Goal: Transaction & Acquisition: Purchase product/service

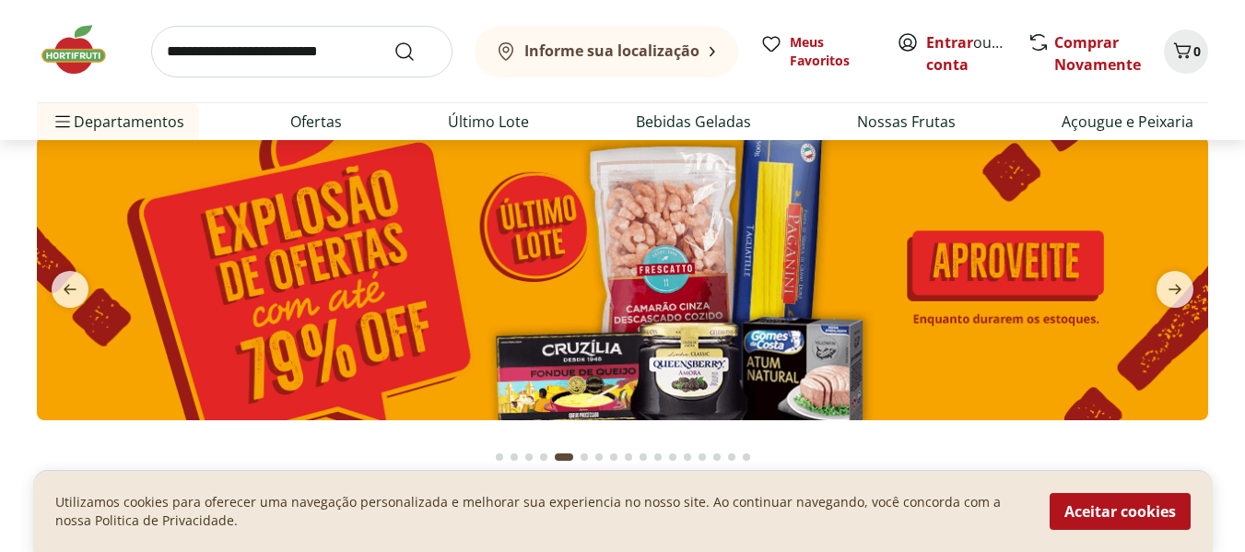
scroll to position [92, 0]
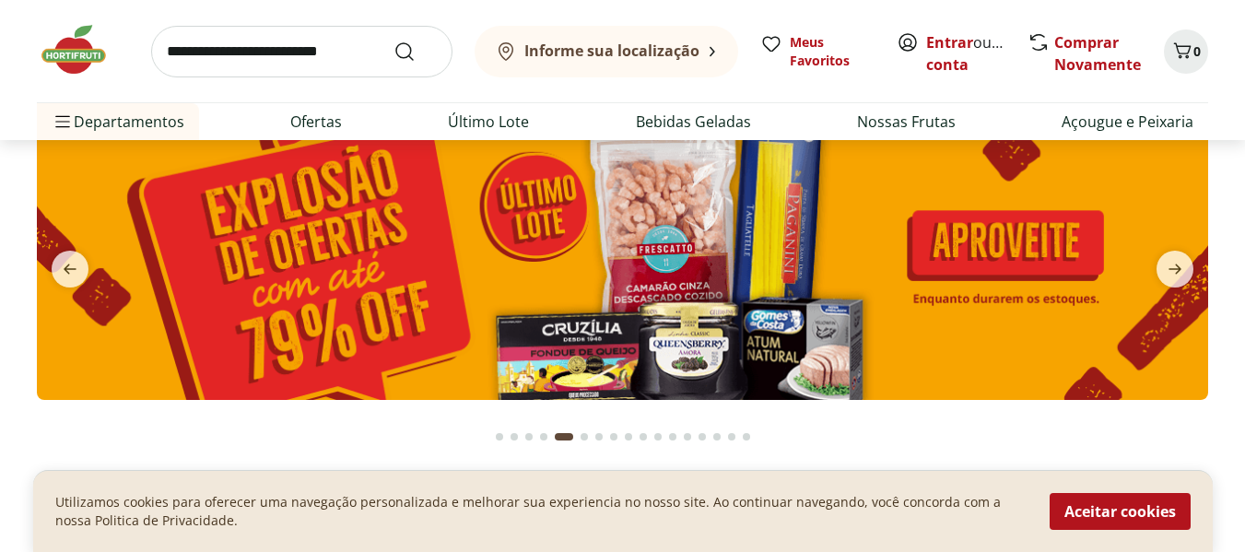
click at [684, 240] on img at bounding box center [622, 258] width 1171 height 284
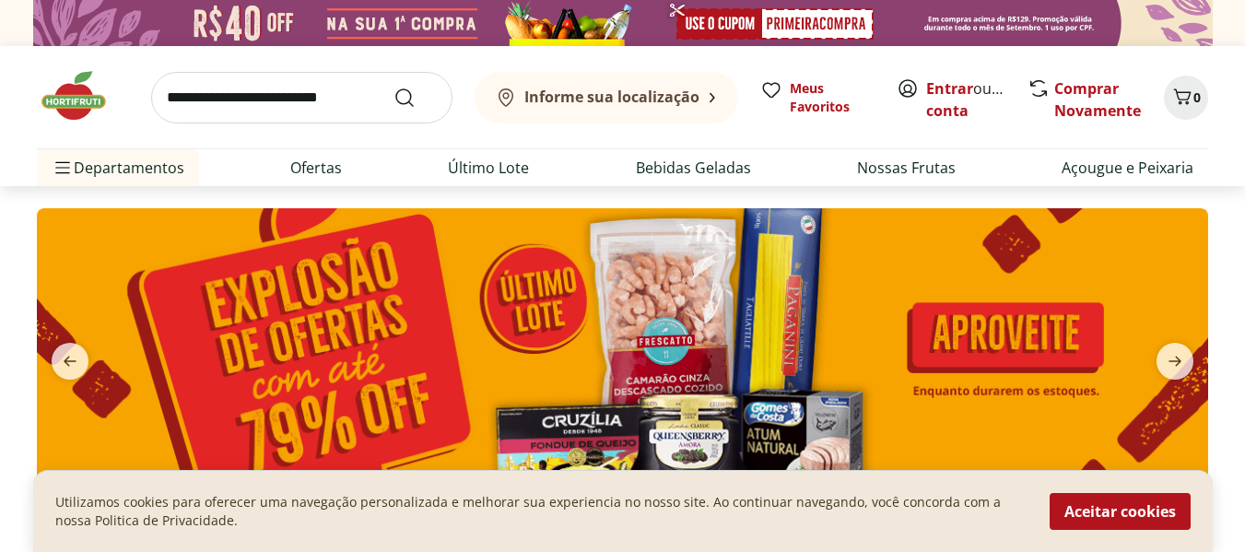
select select "**********"
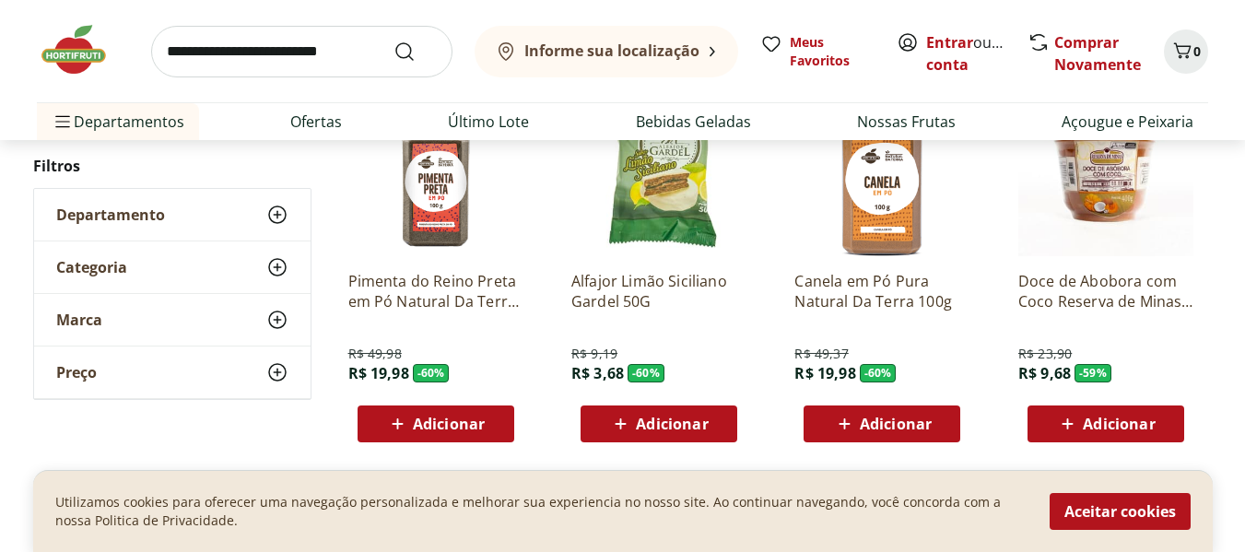
scroll to position [1105, 0]
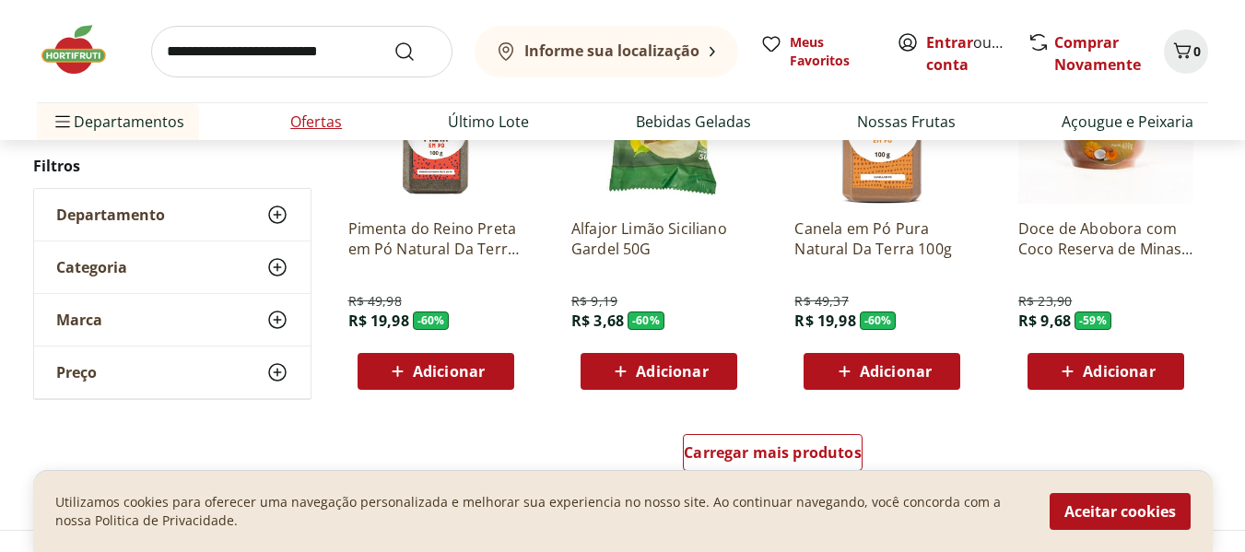
click at [304, 129] on link "Ofertas" at bounding box center [316, 122] width 52 height 22
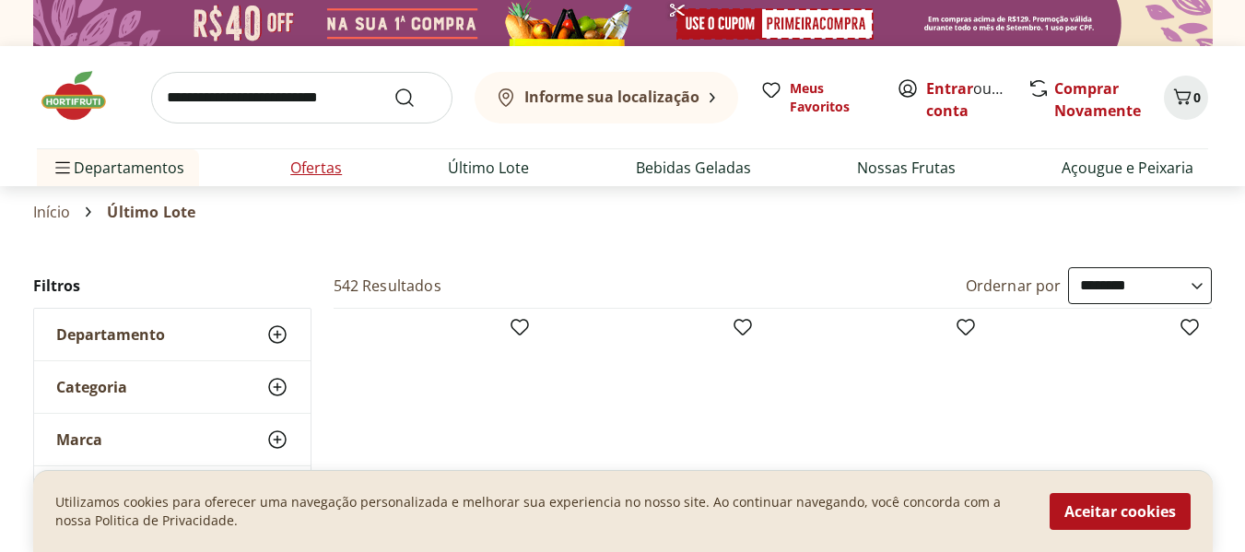
select select "**********"
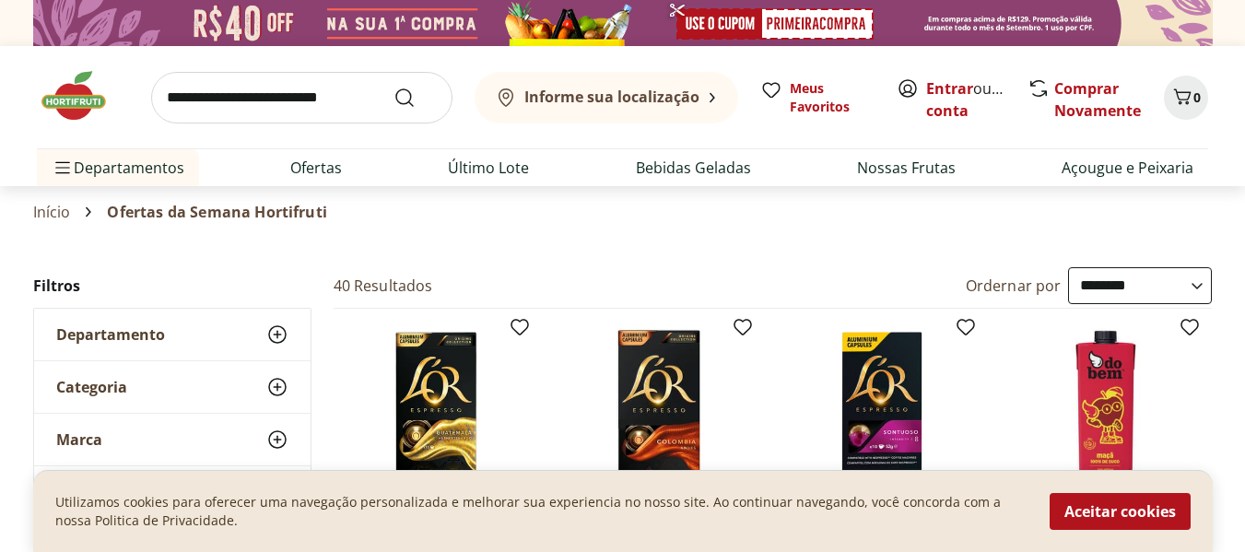
drag, startPoint x: 298, startPoint y: 164, endPoint x: 613, endPoint y: 168, distance: 314.2
click at [298, 164] on link "Ofertas" at bounding box center [316, 168] width 52 height 22
click at [310, 167] on link "Ofertas" at bounding box center [316, 168] width 52 height 22
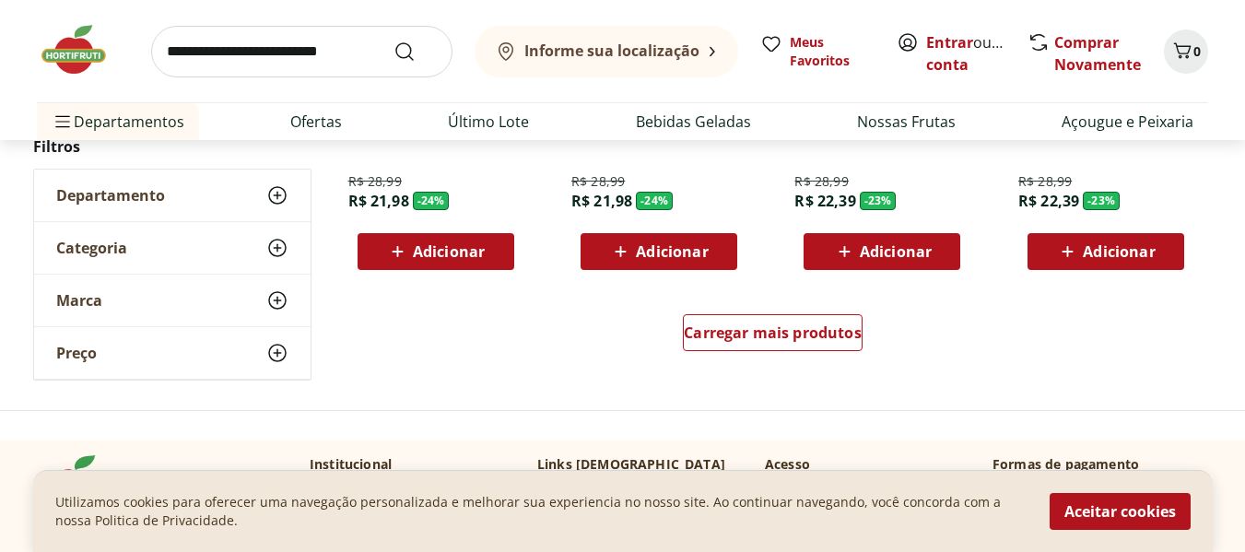
scroll to position [1290, 0]
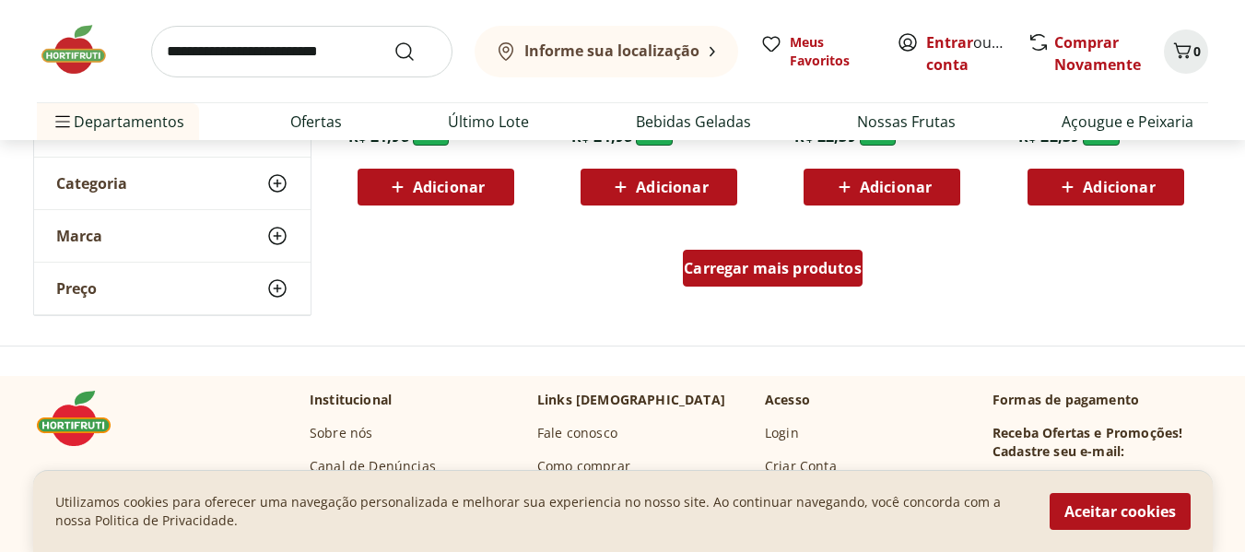
click at [802, 262] on span "Carregar mais produtos" at bounding box center [773, 268] width 178 height 15
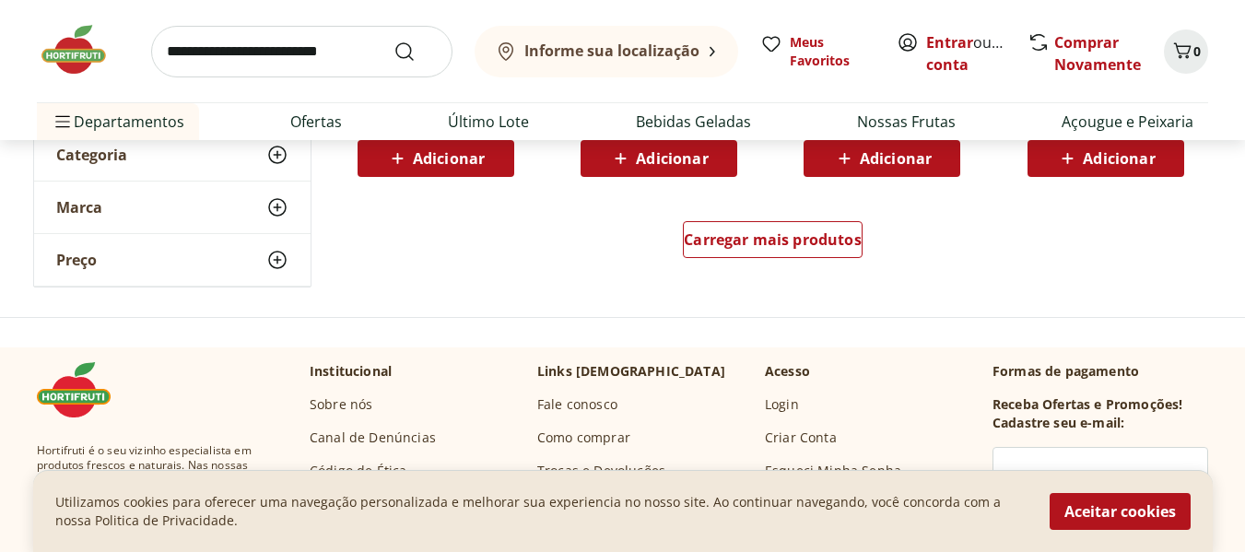
scroll to position [2579, 0]
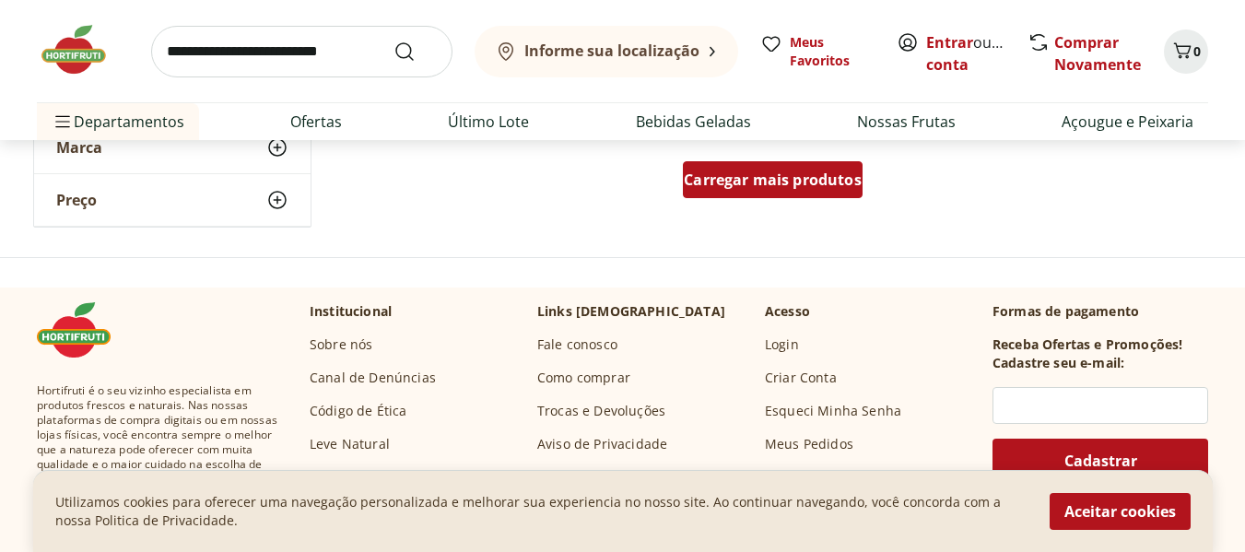
click at [793, 179] on span "Carregar mais produtos" at bounding box center [773, 179] width 178 height 15
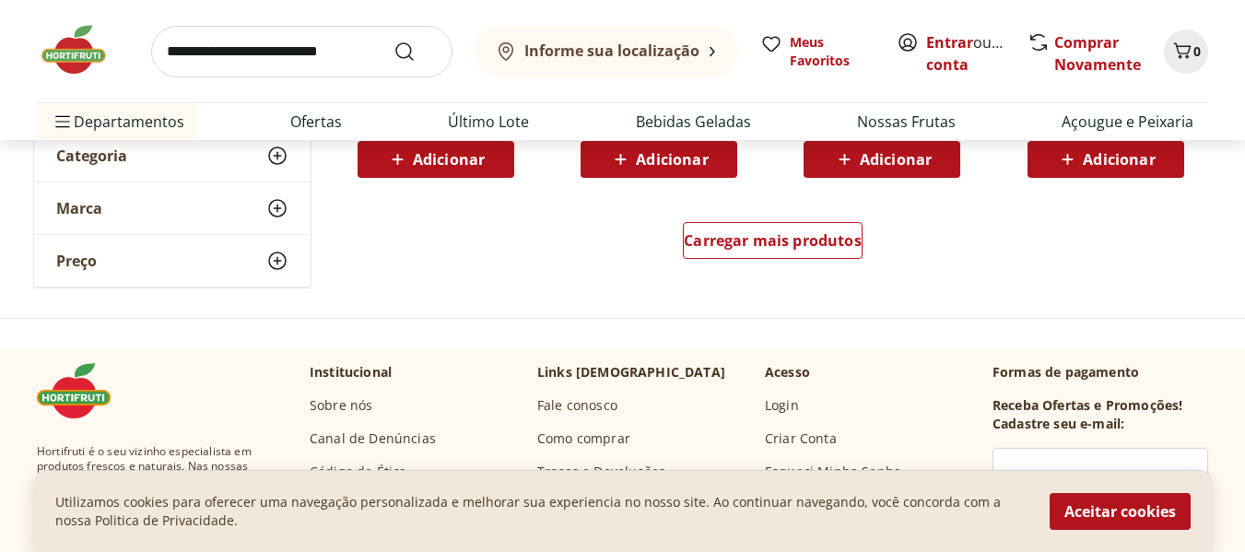
scroll to position [3777, 0]
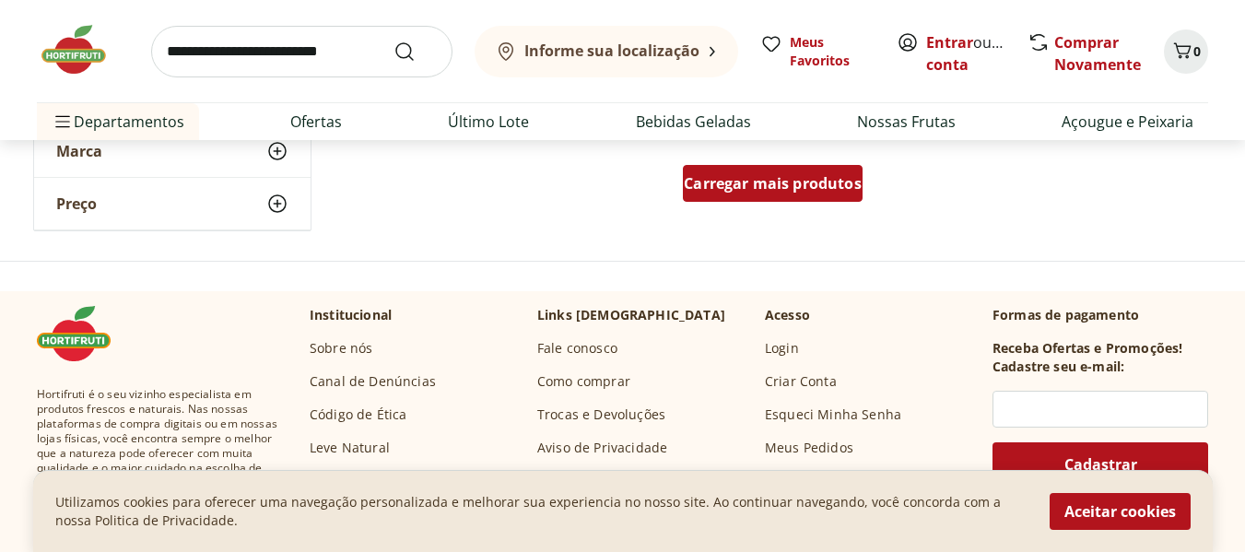
click at [855, 198] on div "Carregar mais produtos" at bounding box center [773, 183] width 180 height 37
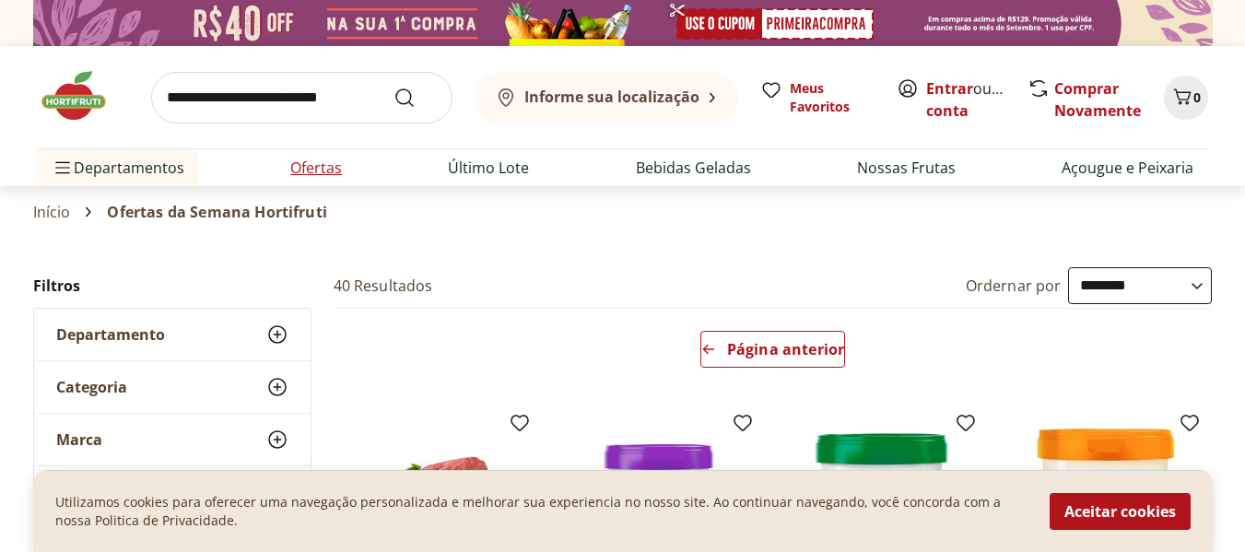
click at [316, 169] on link "Ofertas" at bounding box center [316, 168] width 52 height 22
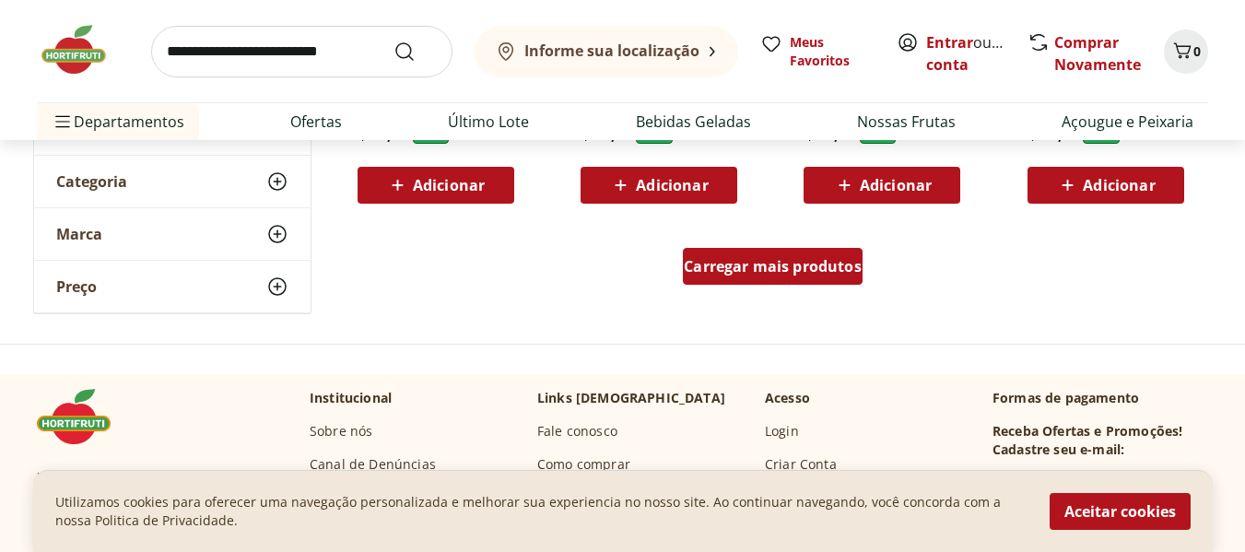
scroll to position [1290, 0]
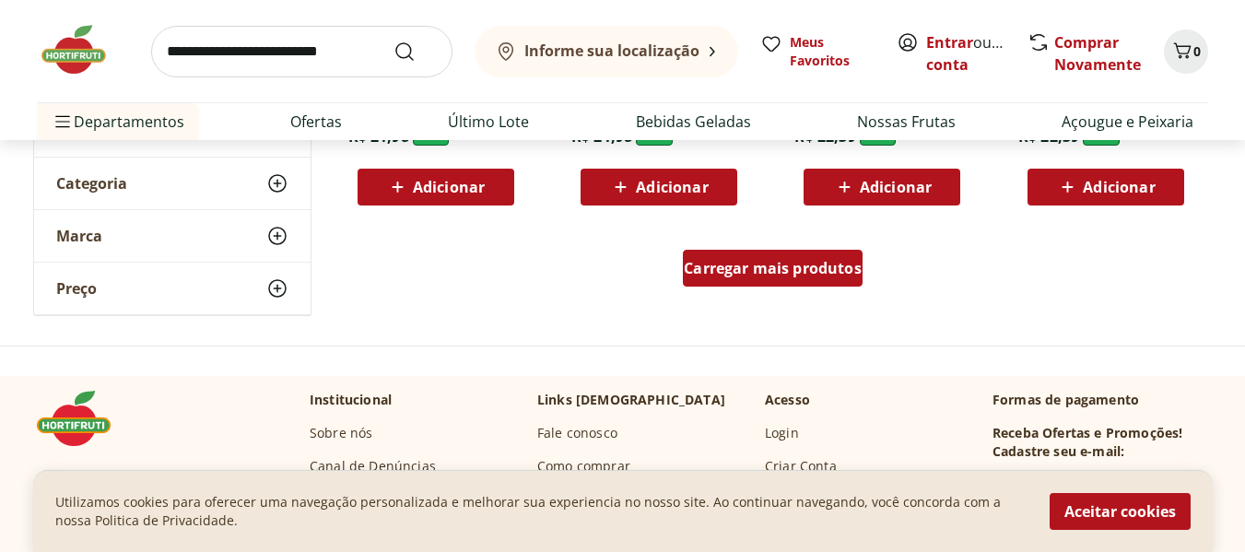
click at [710, 275] on span "Carregar mais produtos" at bounding box center [773, 268] width 178 height 15
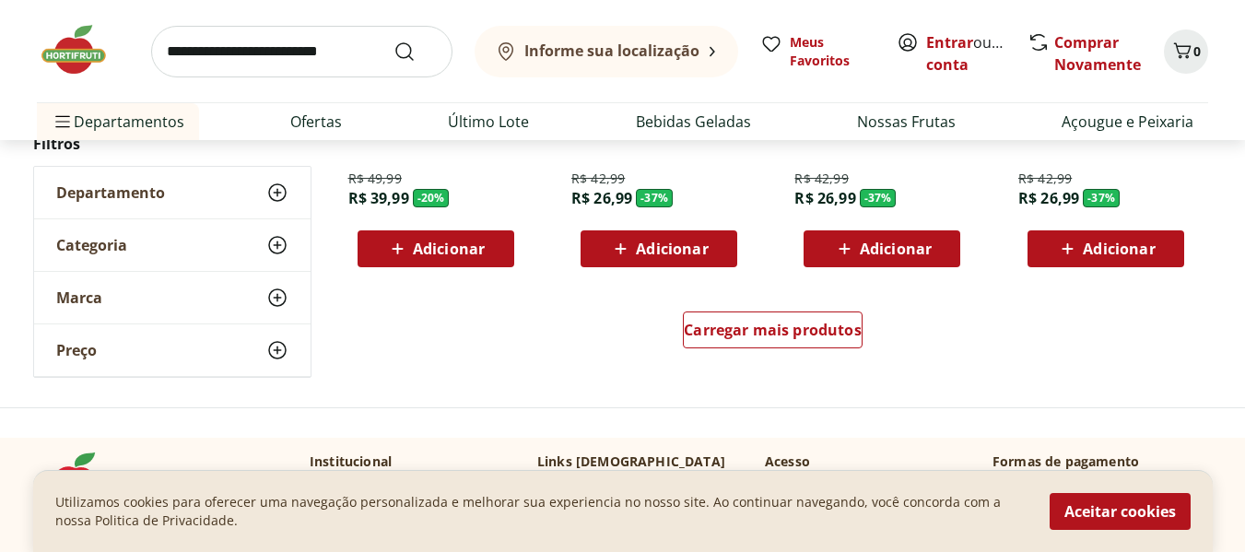
scroll to position [2487, 0]
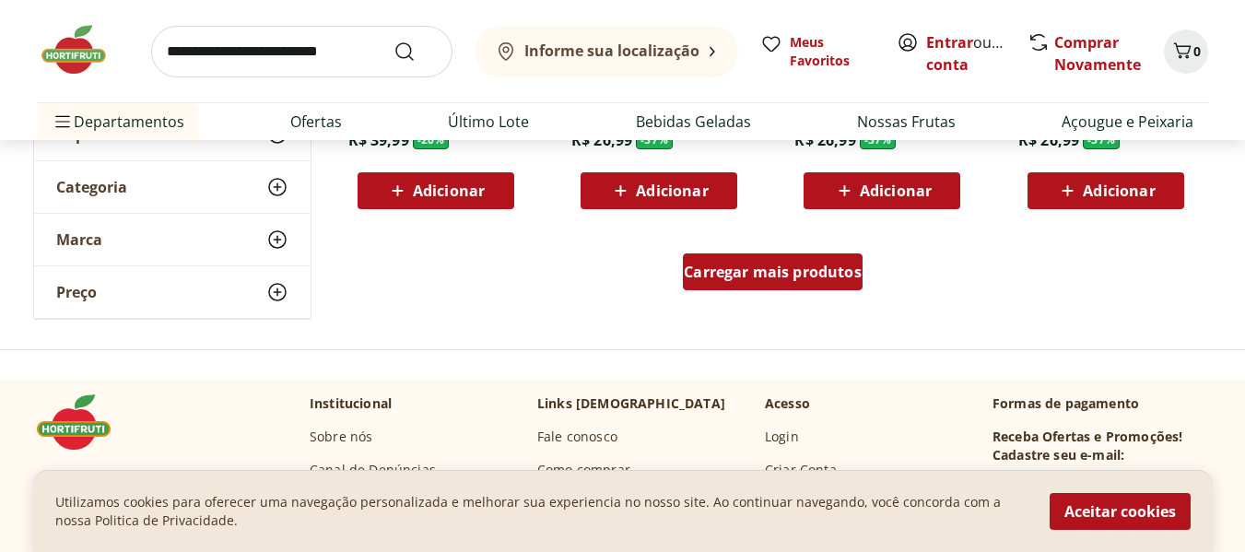
click at [832, 264] on span "Carregar mais produtos" at bounding box center [773, 271] width 178 height 15
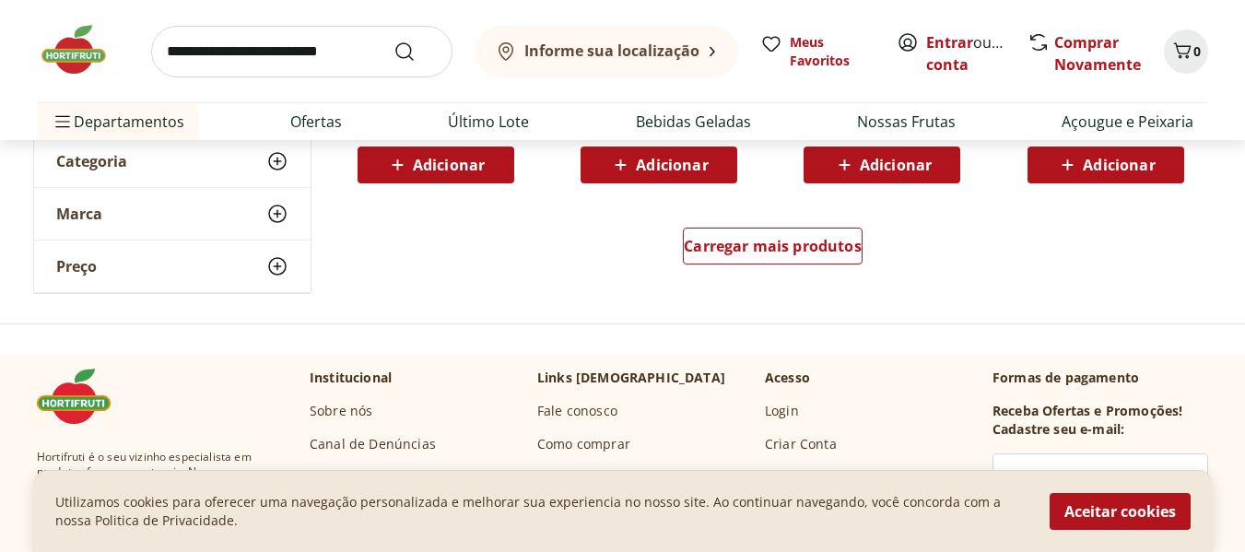
scroll to position [3777, 0]
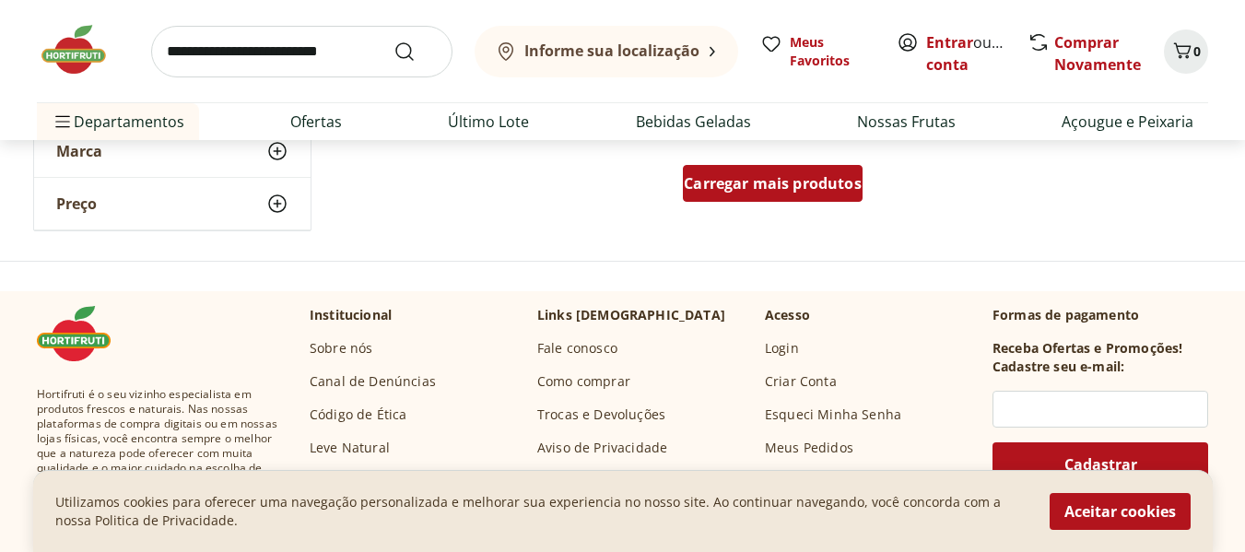
click at [824, 180] on span "Carregar mais produtos" at bounding box center [773, 183] width 178 height 15
